Goal: Transaction & Acquisition: Book appointment/travel/reservation

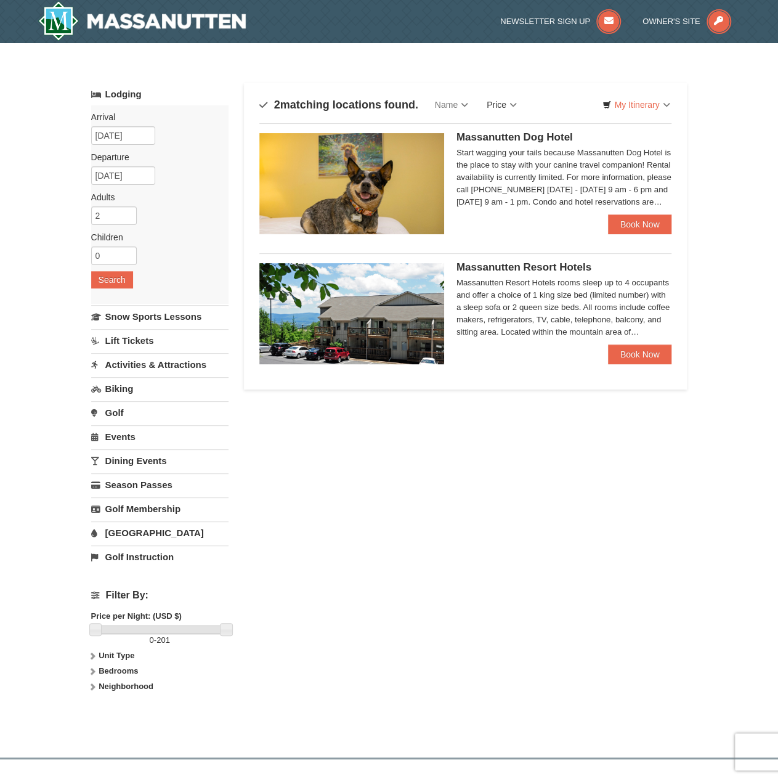
click at [503, 108] on link "Price" at bounding box center [501, 104] width 49 height 25
click at [717, 177] on div "× Categories Map List Filter My Itinerary Questions? 1-540-289-9441 Lodging Arr…" at bounding box center [389, 394] width 778 height 702
click at [643, 355] on link "Book Now" at bounding box center [640, 354] width 64 height 20
